Goal: Transaction & Acquisition: Book appointment/travel/reservation

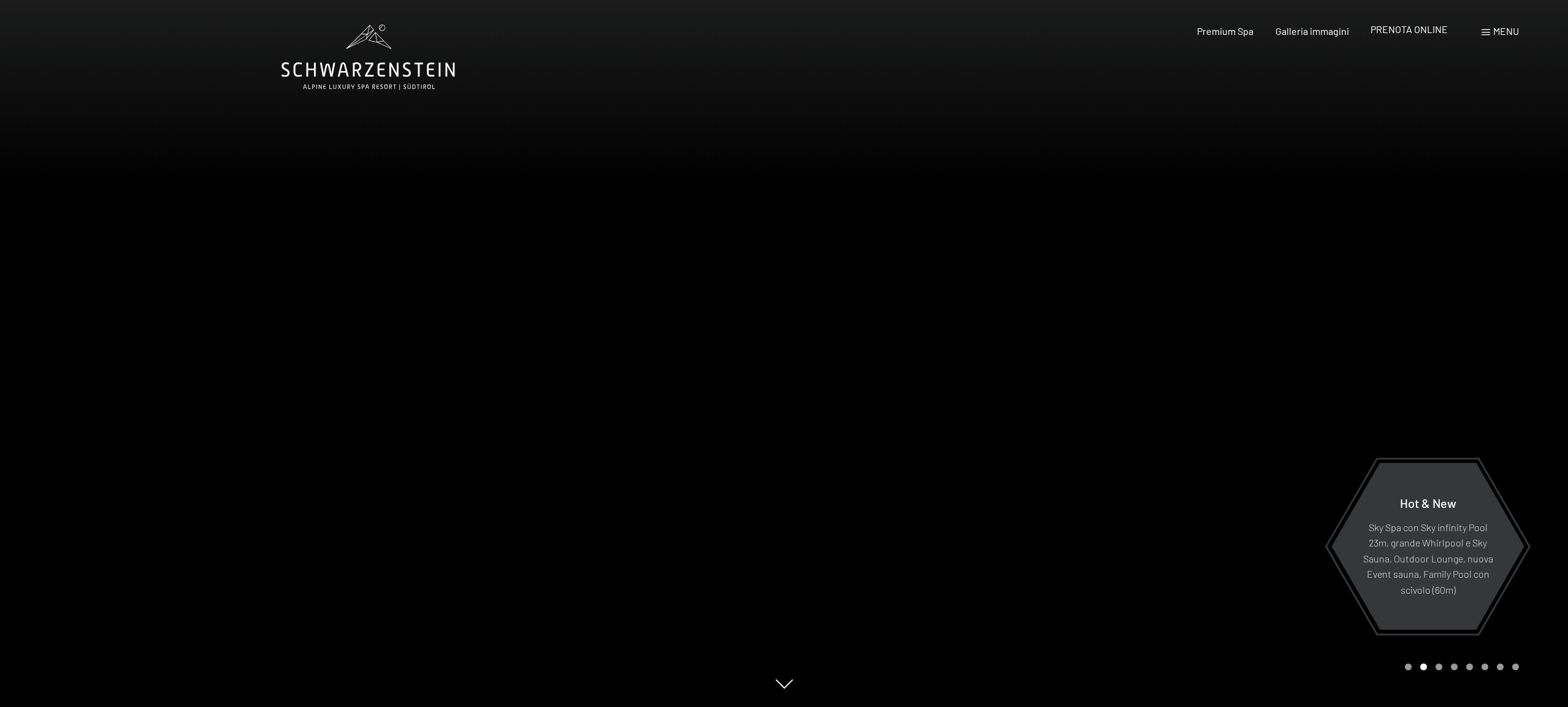
click at [1389, 33] on span "PRENOTA ONLINE" at bounding box center [1409, 29] width 78 height 12
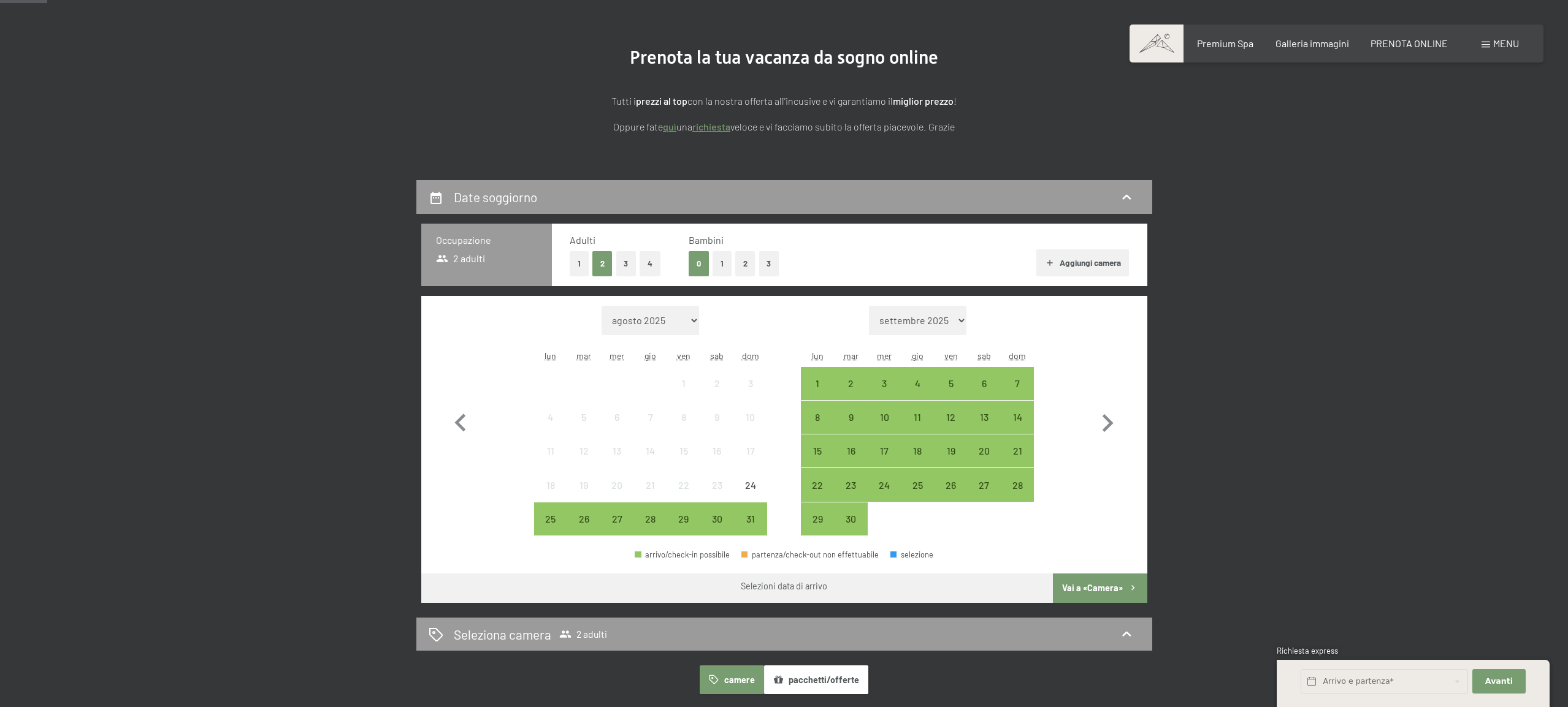
scroll to position [126, 0]
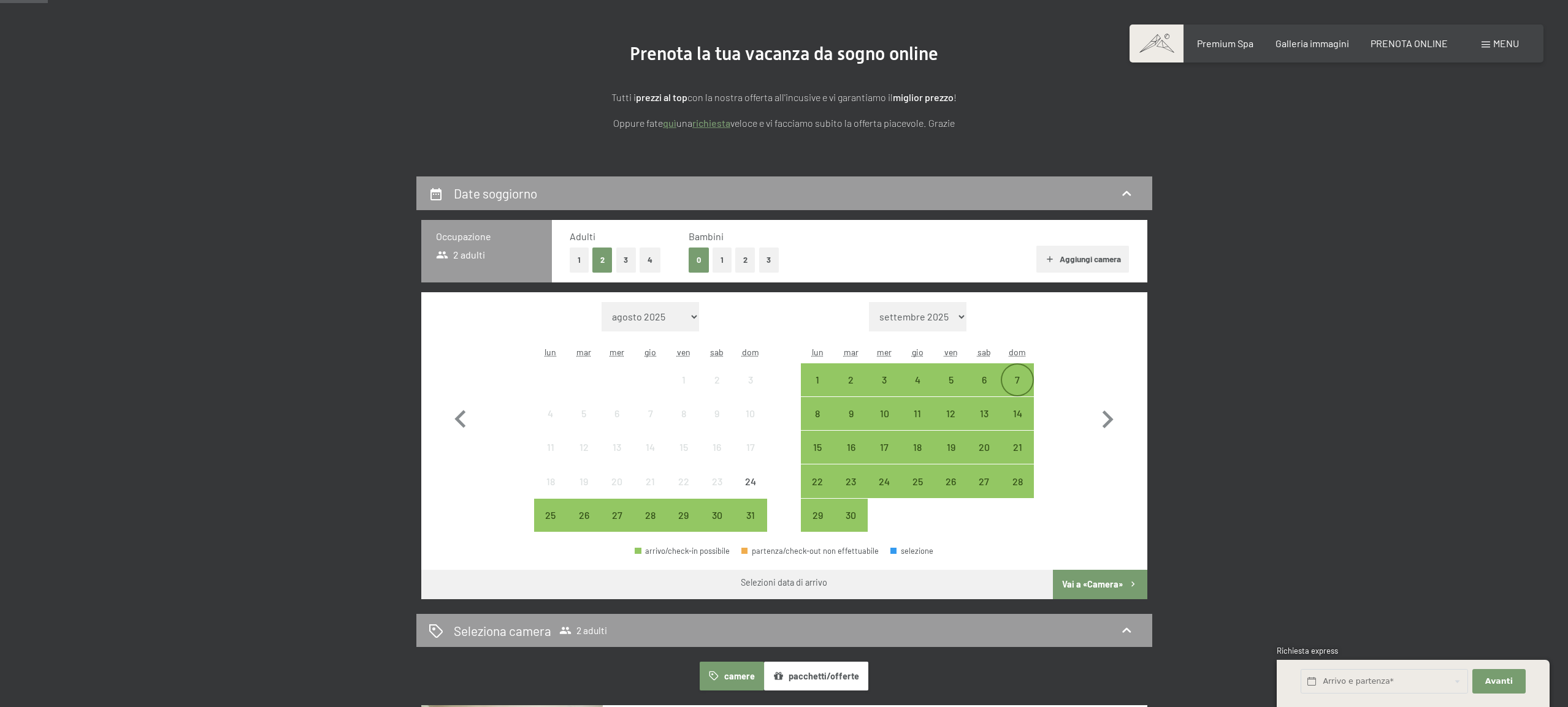
click at [1019, 379] on div "7" at bounding box center [1017, 390] width 30 height 30
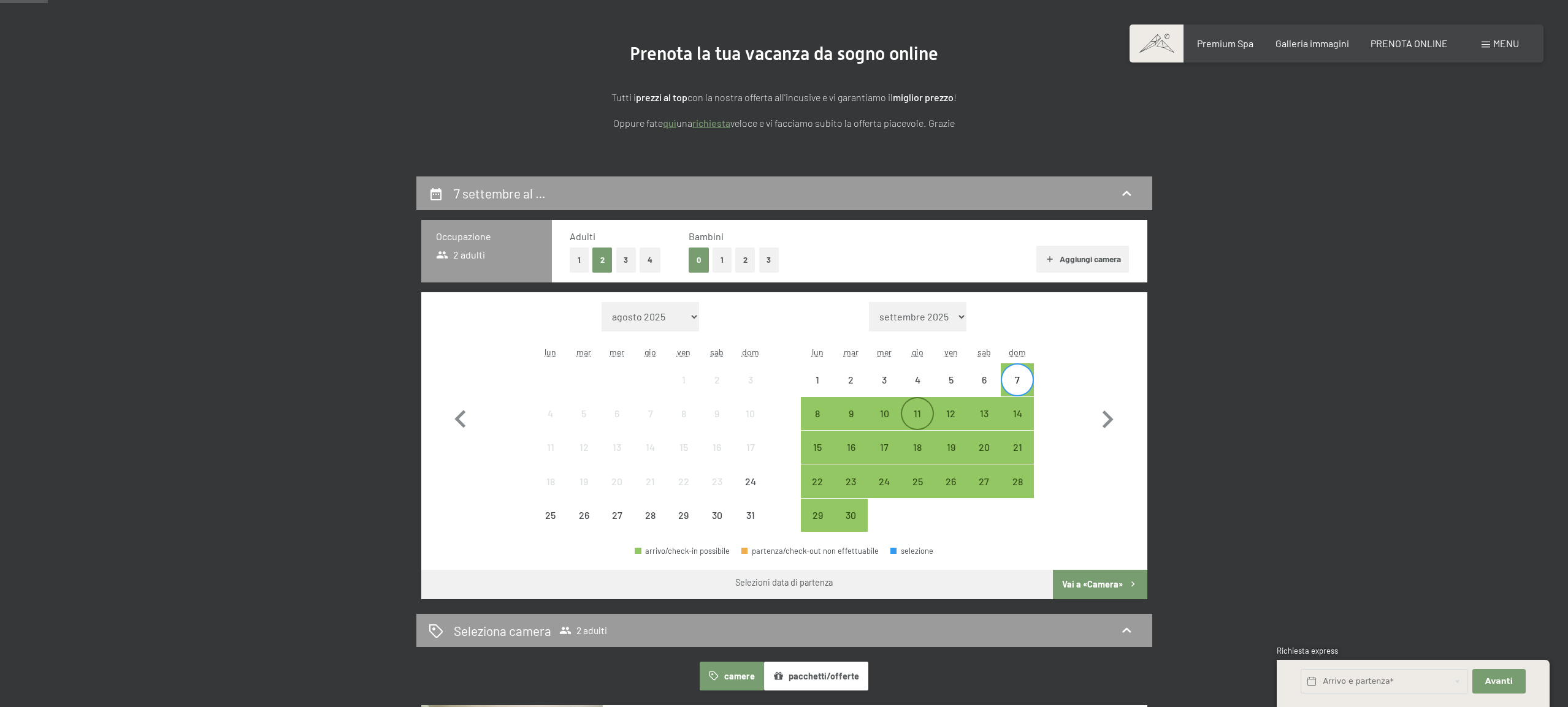
click at [917, 416] on div "11" at bounding box center [917, 424] width 30 height 30
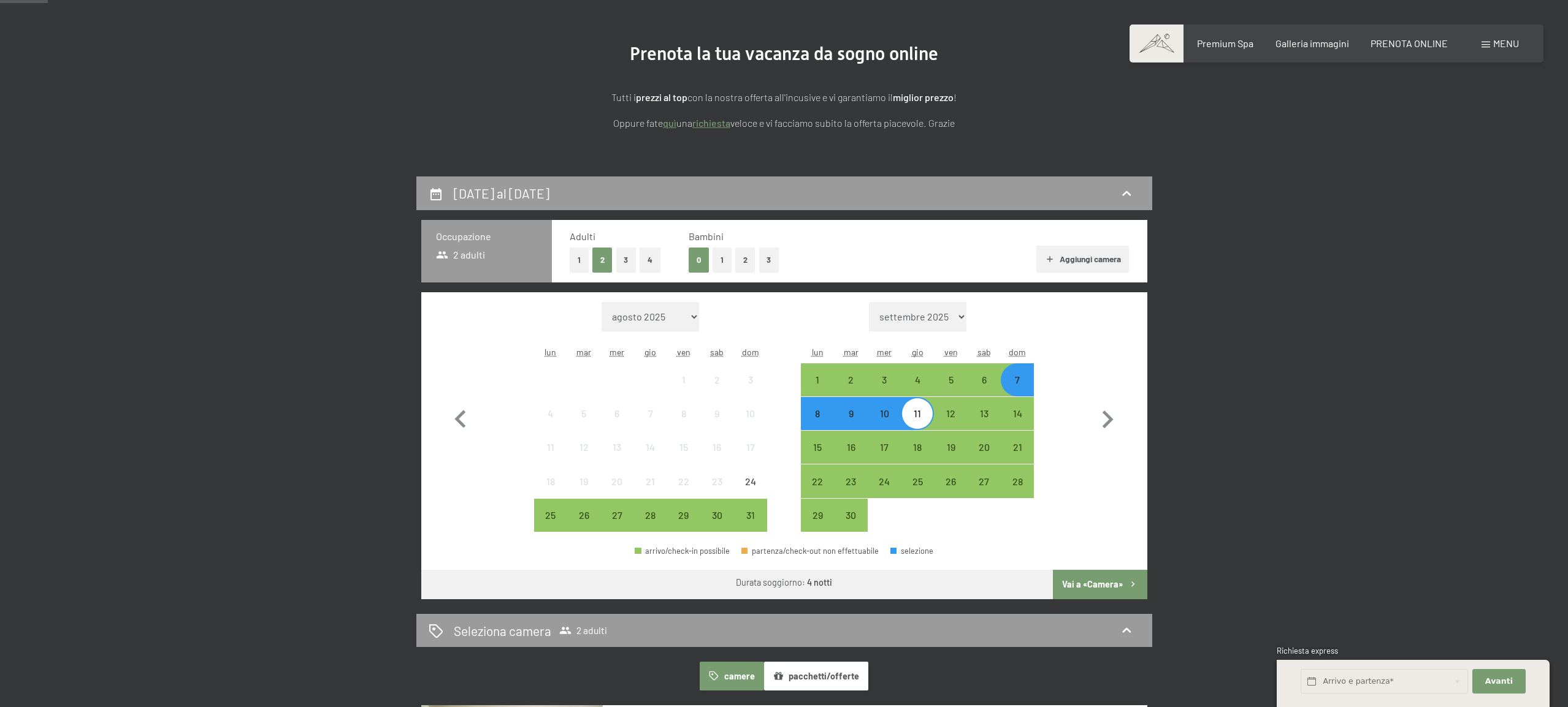
click at [769, 259] on button "3" at bounding box center [769, 261] width 21 height 25
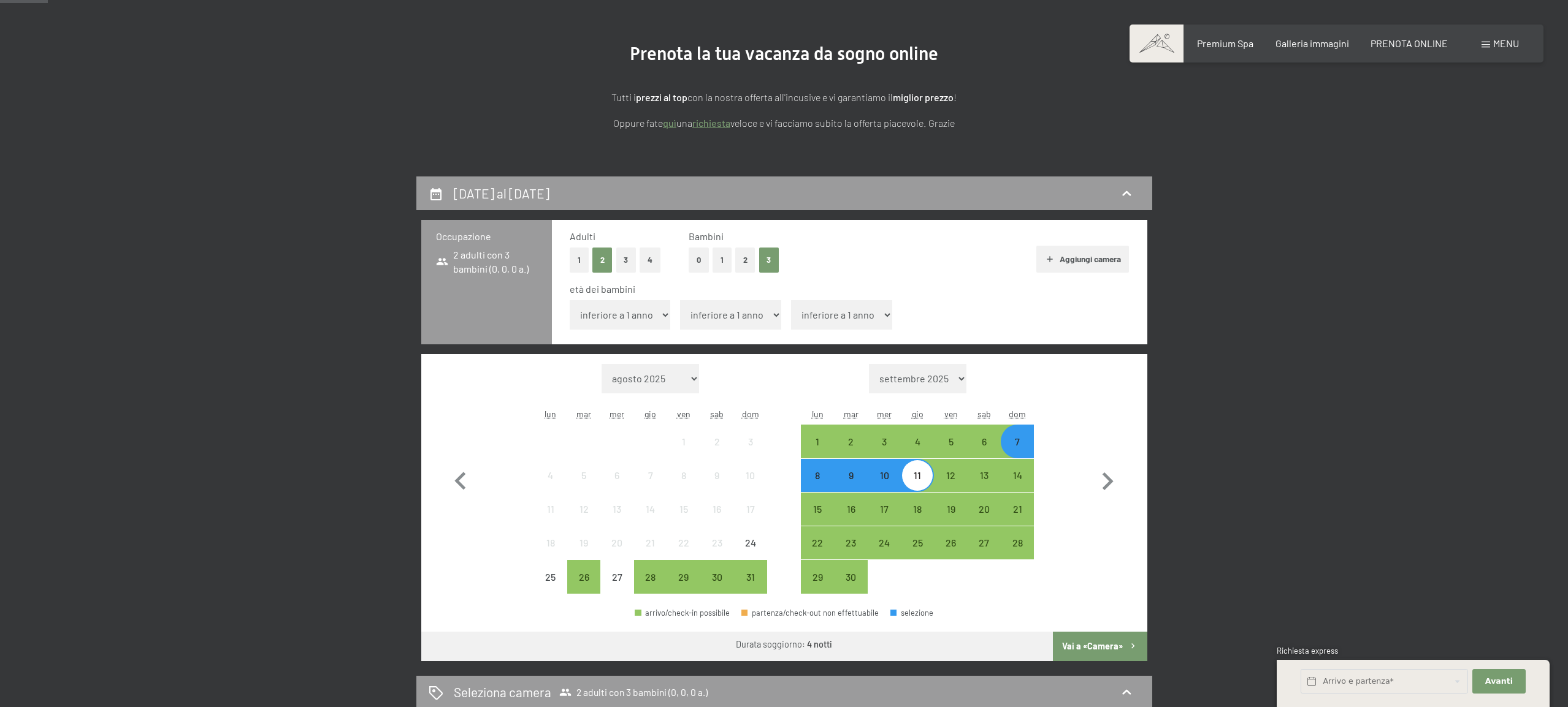
click at [656, 315] on select "inferiore a 1 anno 1 anno 2 anni 3 anni 4 anni 5 anni 6 anni 7 anni 8 anni 9 an…" at bounding box center [620, 315] width 101 height 29
select select "17"
click at [570, 300] on select "inferiore a 1 anno 1 anno 2 anni 3 anni 4 anni 5 anni 6 anni 7 anni 8 anni 9 an…" at bounding box center [620, 315] width 101 height 29
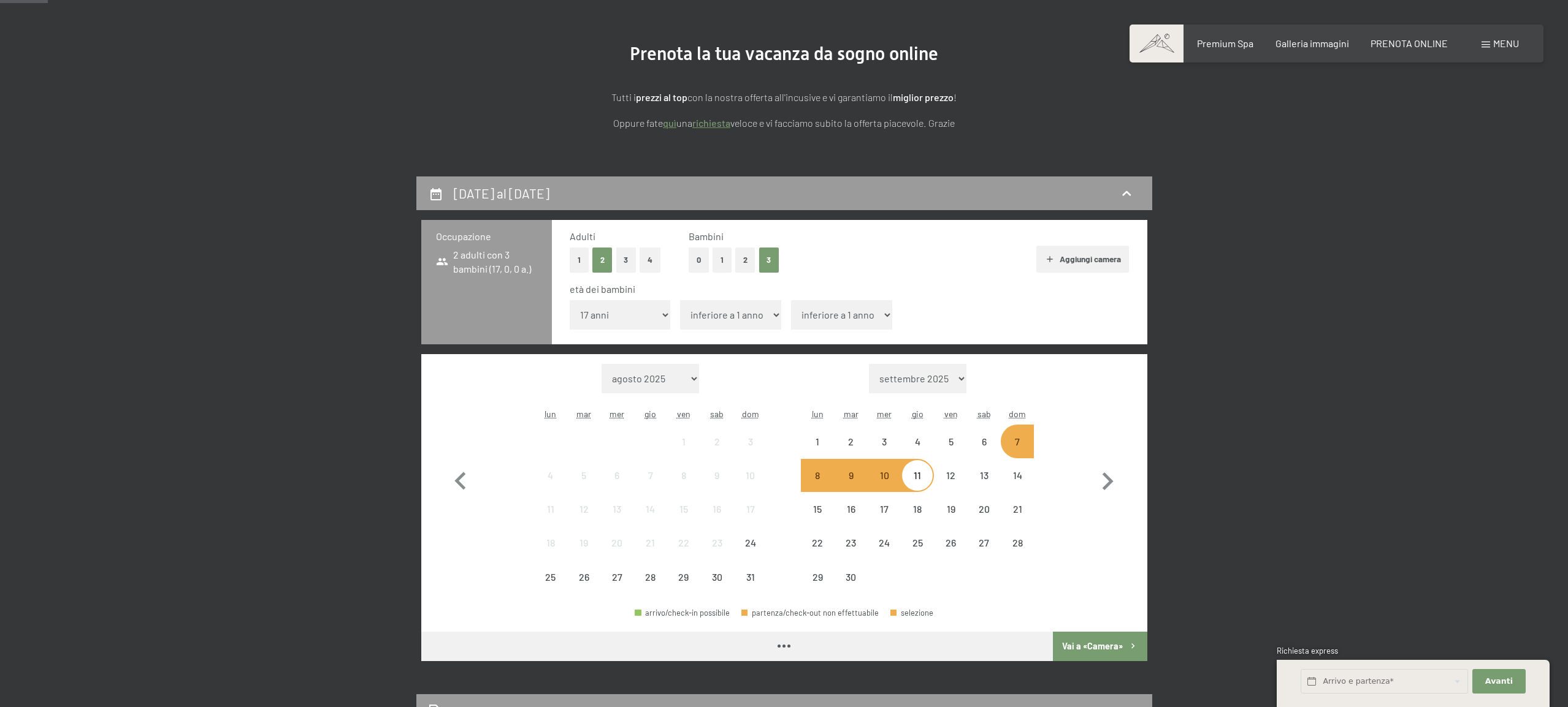
click at [732, 313] on select "inferiore a 1 anno 1 anno 2 anni 3 anni 4 anni 5 anni 6 anni 7 anni 8 anni 9 an…" at bounding box center [730, 315] width 101 height 29
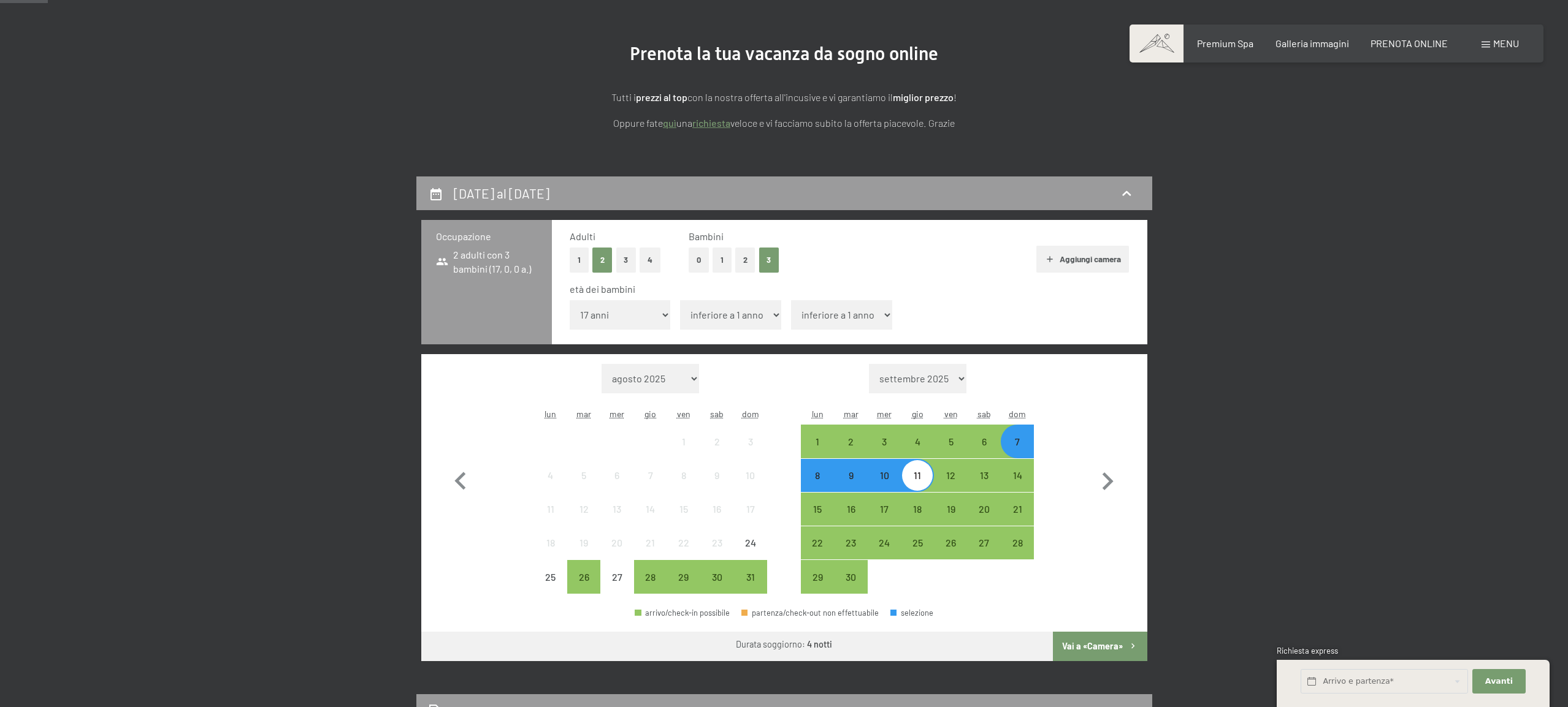
select select "12"
click at [680, 300] on select "inferiore a 1 anno 1 anno 2 anni 3 anni 4 anni 5 anni 6 anni 7 anni 8 anni 9 an…" at bounding box center [730, 315] width 101 height 29
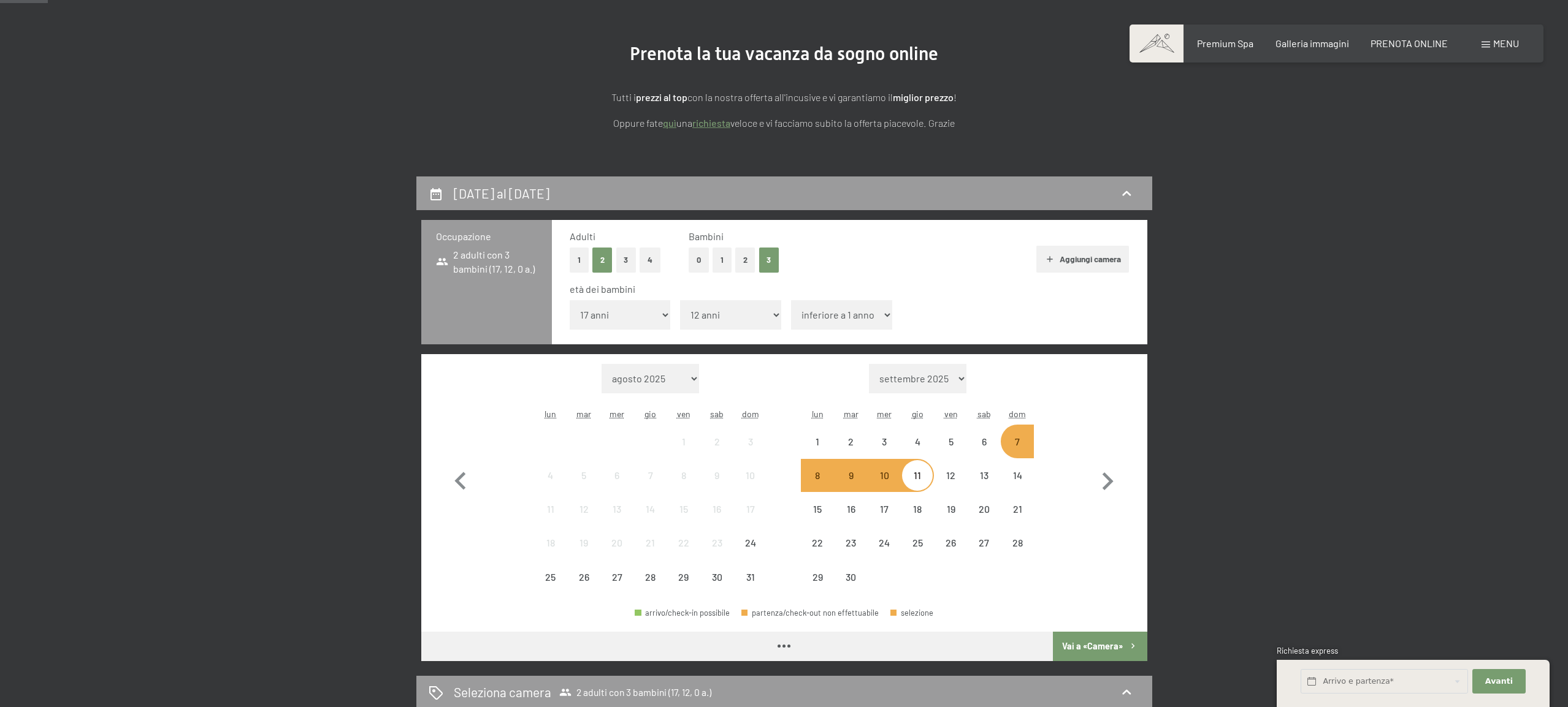
click at [822, 318] on select "inferiore a 1 anno 1 anno 2 anni 3 anni 4 anni 5 anni 6 anni 7 anni 8 anni 9 an…" at bounding box center [841, 315] width 101 height 29
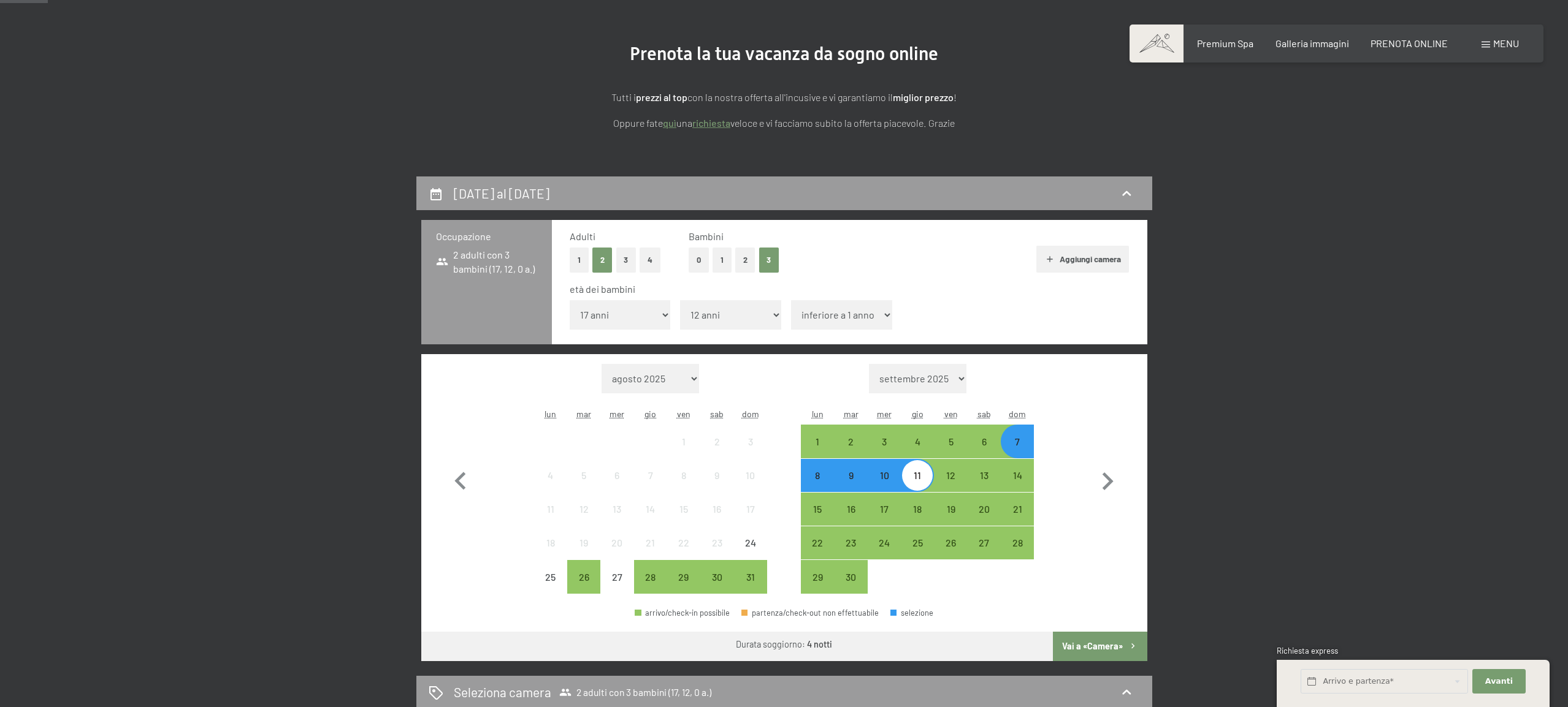
select select "11"
click at [791, 300] on select "inferiore a 1 anno 1 anno 2 anni 3 anni 4 anni 5 anni 6 anni 7 anni 8 anni 9 an…" at bounding box center [841, 315] width 101 height 29
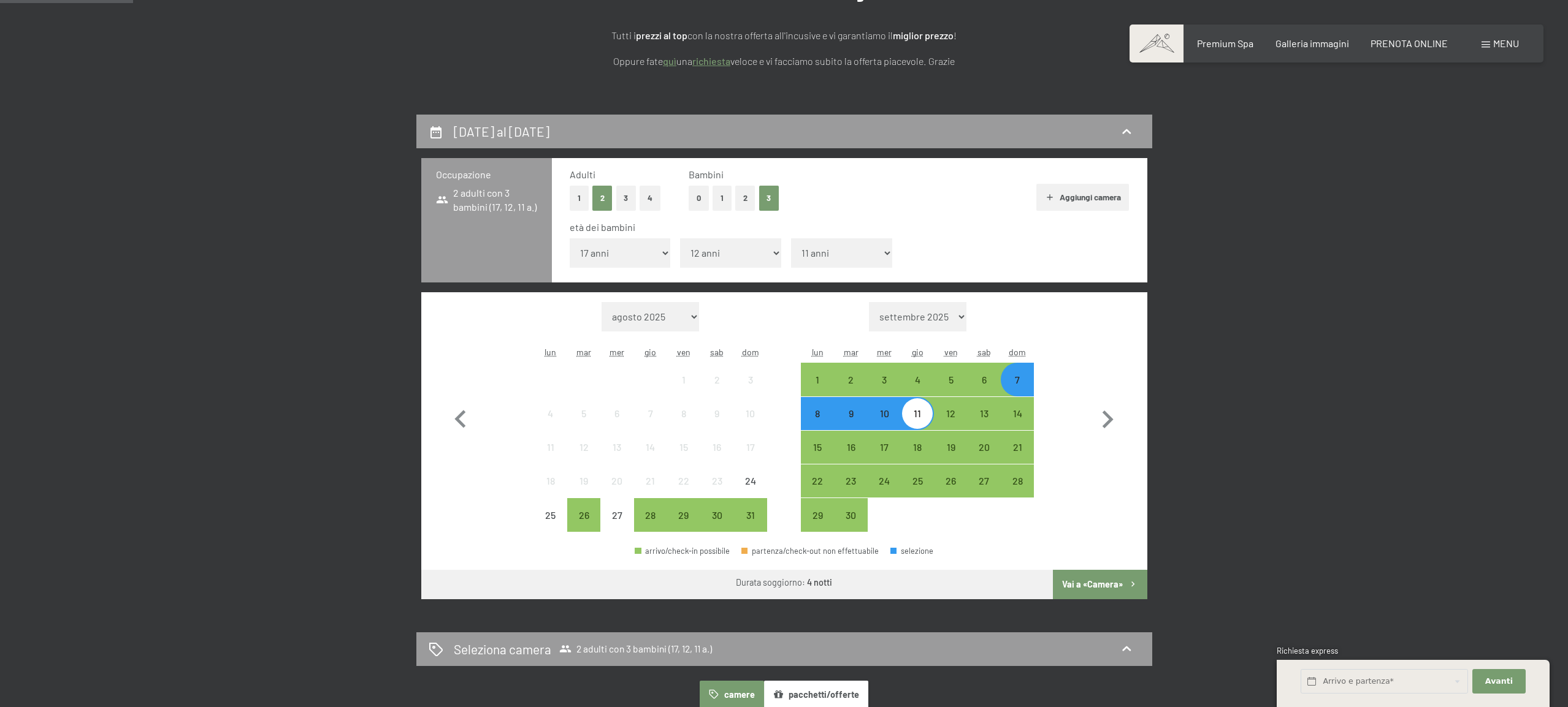
scroll to position [201, 0]
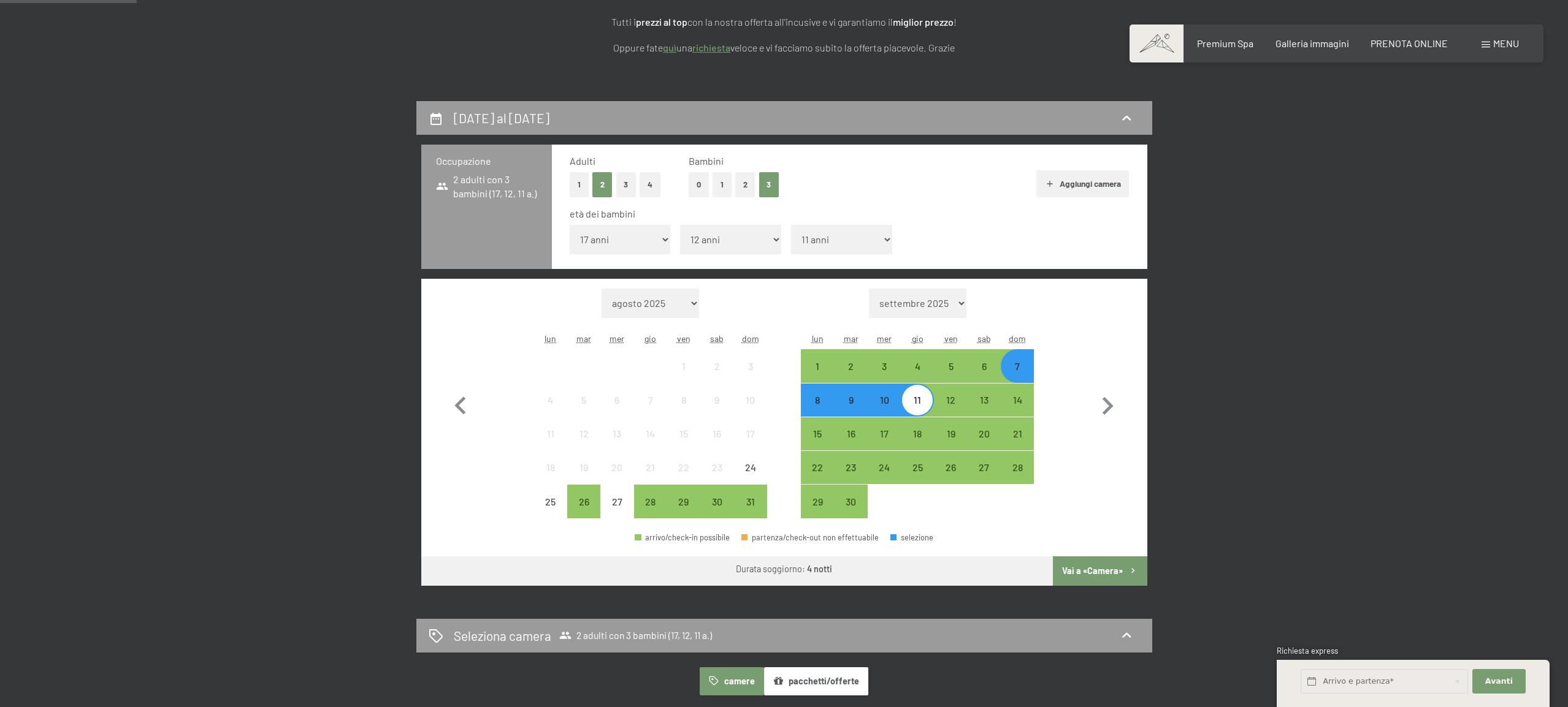
click at [1091, 573] on button "Vai a «Camera»" at bounding box center [1100, 572] width 94 height 29
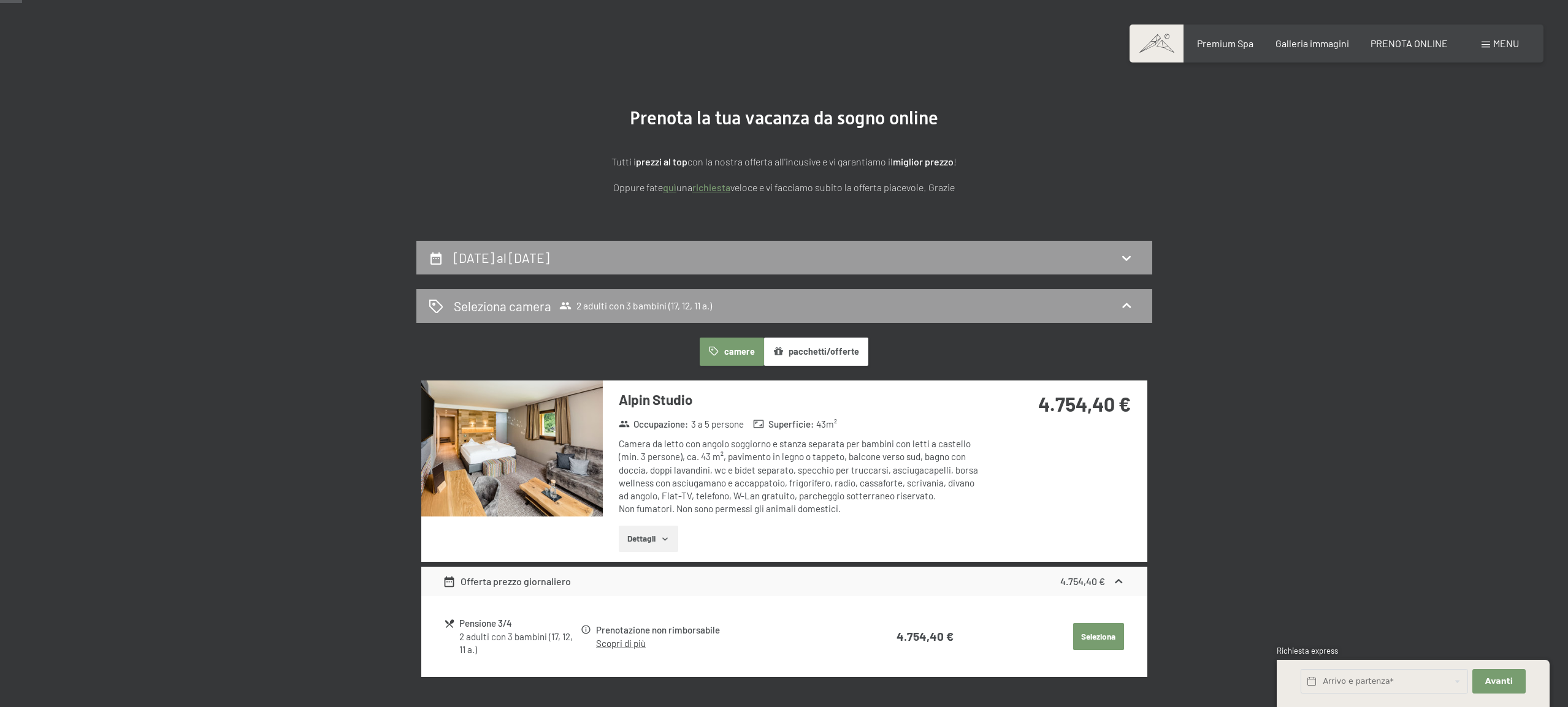
scroll to position [0, 0]
